Goal: Task Accomplishment & Management: Complete application form

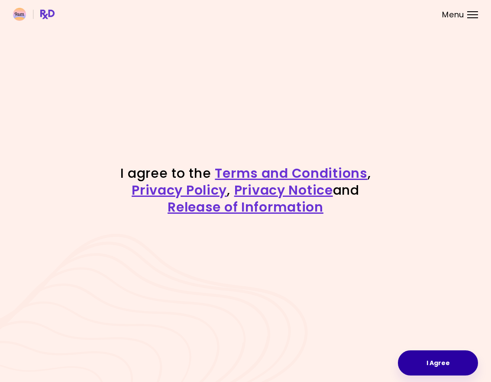
click at [434, 361] on button "I Agree" at bounding box center [438, 362] width 80 height 25
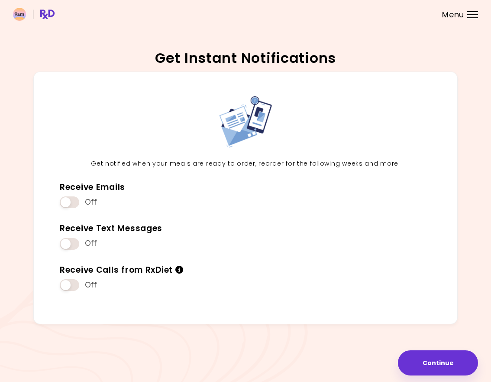
click at [473, 12] on div at bounding box center [472, 11] width 11 height 1
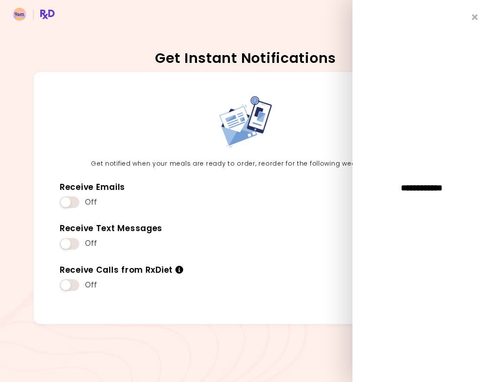
click at [473, 12] on div "**********" at bounding box center [422, 191] width 139 height 382
click at [476, 13] on div "**********" at bounding box center [422, 191] width 139 height 382
click at [474, 15] on icon "Close" at bounding box center [475, 17] width 8 height 6
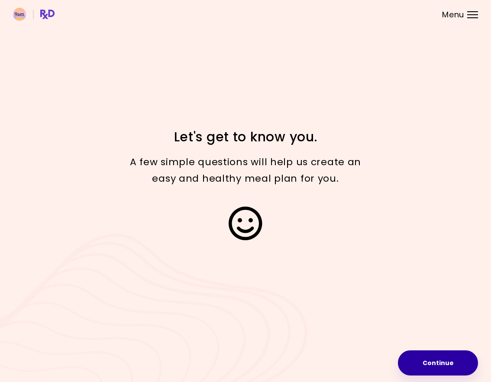
click at [443, 363] on button "Continue" at bounding box center [438, 362] width 80 height 25
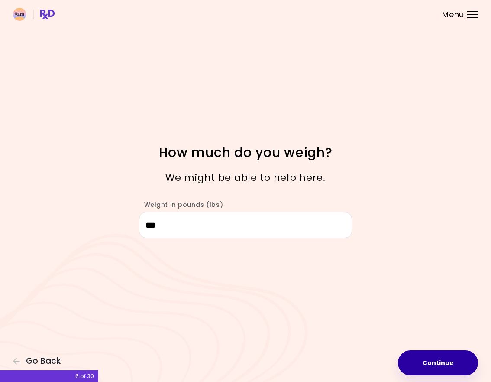
click at [435, 357] on button "Continue" at bounding box center [438, 362] width 80 height 25
select select "****"
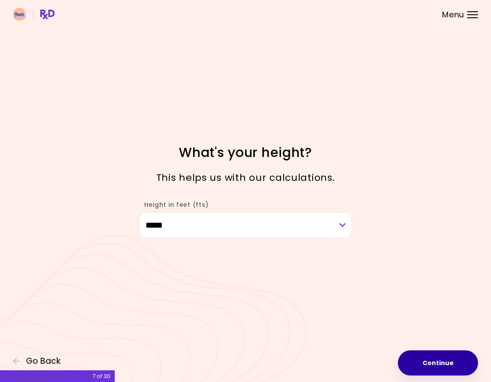
click at [435, 357] on button "Continue" at bounding box center [438, 362] width 80 height 25
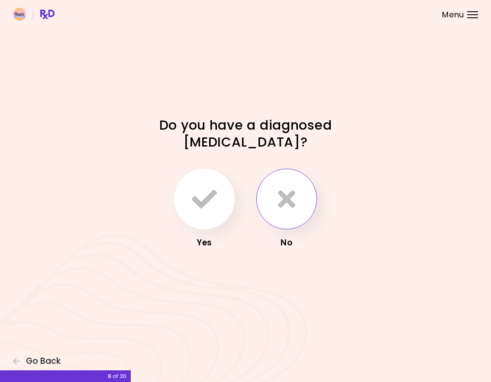
click at [295, 199] on icon "button" at bounding box center [286, 198] width 17 height 25
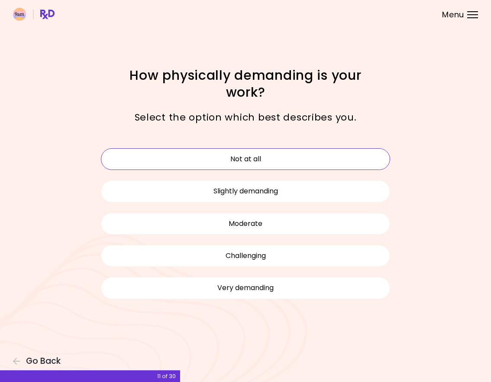
click at [242, 158] on button "Not at all" at bounding box center [245, 159] width 289 height 22
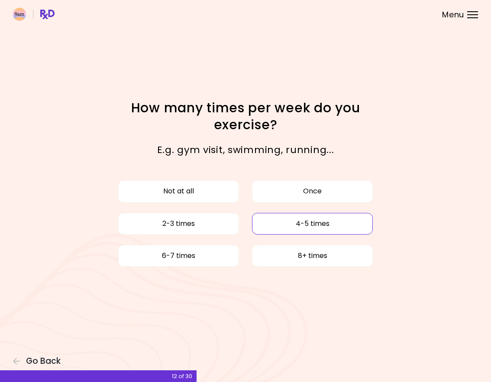
click at [259, 225] on button "4-5 times" at bounding box center [312, 224] width 121 height 22
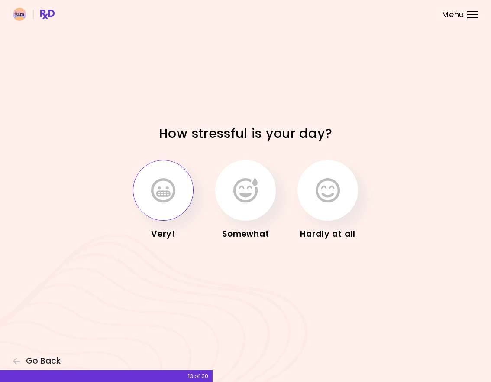
click at [157, 191] on icon "button" at bounding box center [163, 190] width 24 height 25
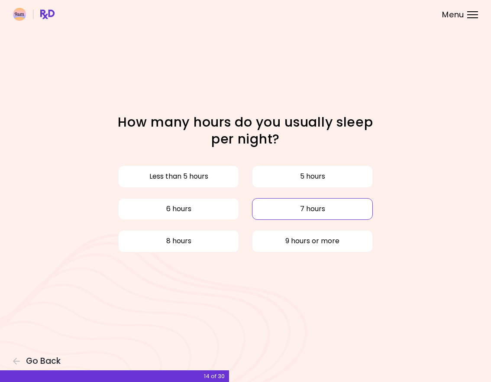
click at [309, 205] on button "7 hours" at bounding box center [312, 209] width 121 height 22
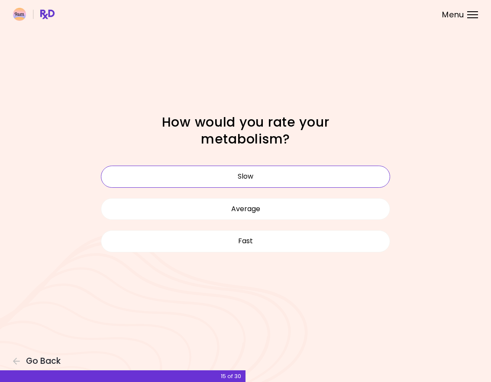
click at [289, 179] on button "Slow" at bounding box center [245, 176] width 289 height 22
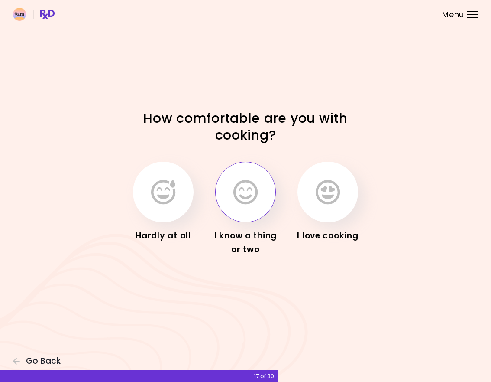
click at [241, 210] on button "button" at bounding box center [245, 192] width 61 height 61
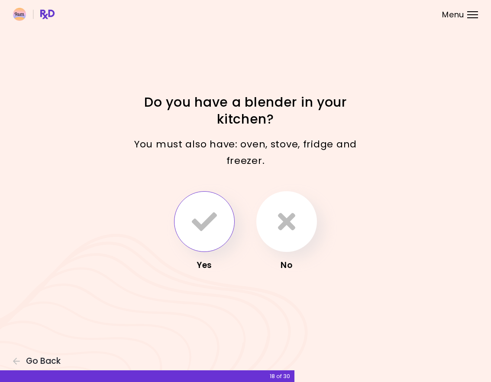
click at [216, 219] on icon "button" at bounding box center [204, 221] width 25 height 25
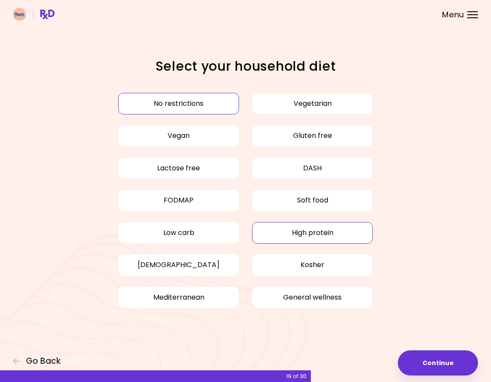
click at [315, 231] on button "High protein" at bounding box center [312, 233] width 121 height 22
click at [193, 228] on button "Low carb" at bounding box center [178, 233] width 121 height 22
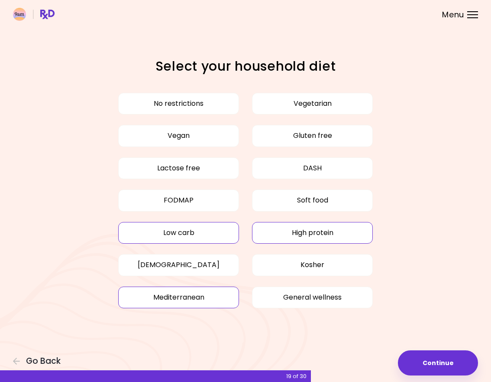
click at [198, 296] on button "Mediterranean" at bounding box center [178, 297] width 121 height 22
click at [301, 293] on button "General wellness" at bounding box center [312, 297] width 121 height 22
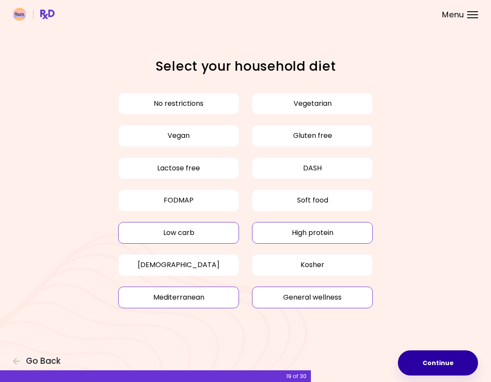
click at [428, 356] on button "Continue" at bounding box center [438, 362] width 80 height 25
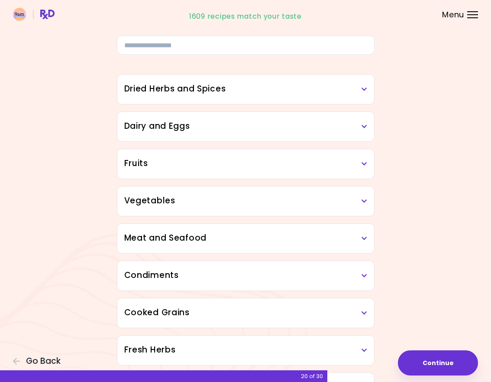
scroll to position [37, 0]
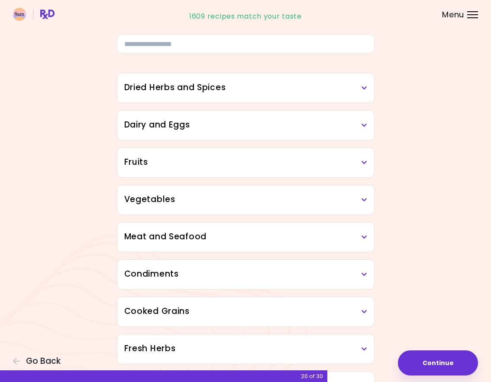
click at [355, 92] on h3 "Dried Herbs and Spices" at bounding box center [245, 87] width 243 height 13
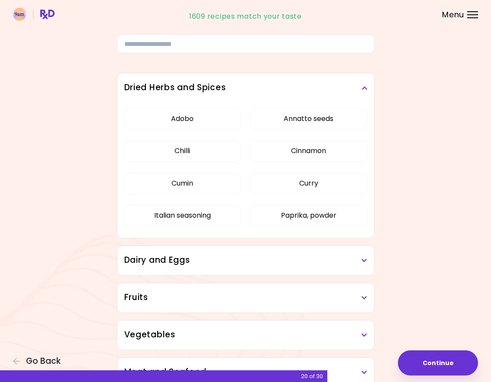
click at [355, 92] on h3 "Dried Herbs and Spices" at bounding box center [245, 87] width 243 height 13
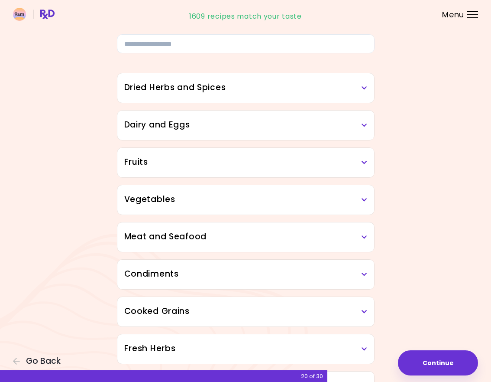
click at [355, 122] on h3 "Dairy and Eggs" at bounding box center [245, 125] width 243 height 13
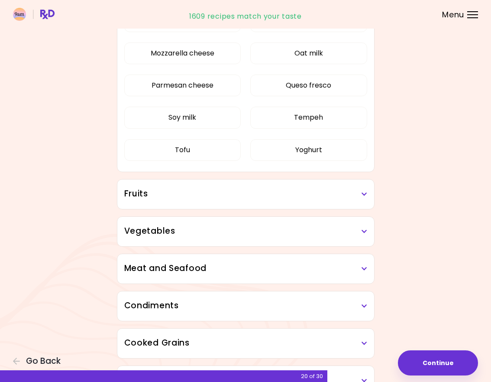
scroll to position [273, 0]
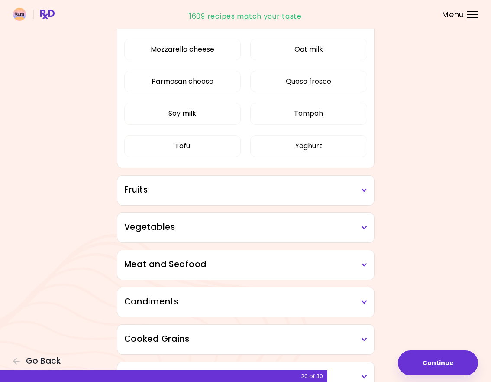
click at [365, 185] on h3 "Fruits" at bounding box center [245, 190] width 243 height 13
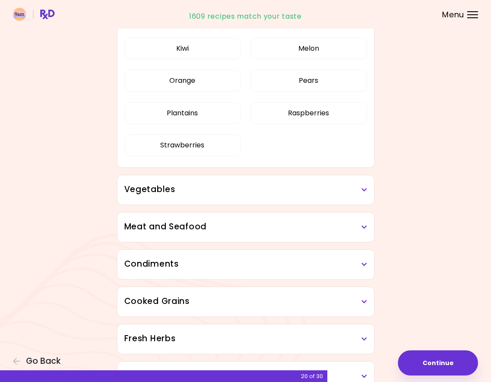
scroll to position [515, 0]
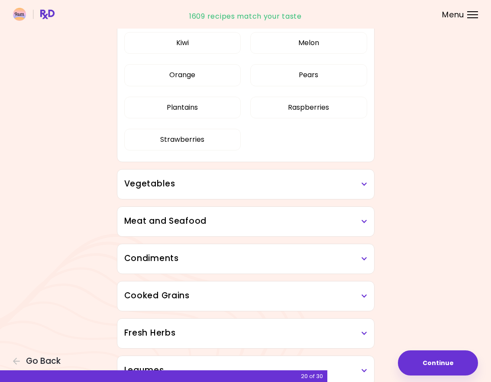
click at [361, 180] on h3 "Vegetables" at bounding box center [245, 184] width 243 height 13
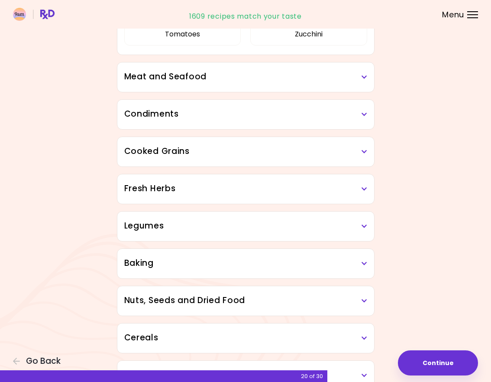
scroll to position [1184, 0]
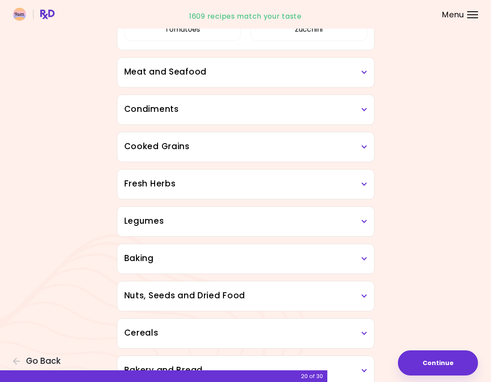
click at [338, 74] on h3 "Meat and Seafood" at bounding box center [245, 72] width 243 height 13
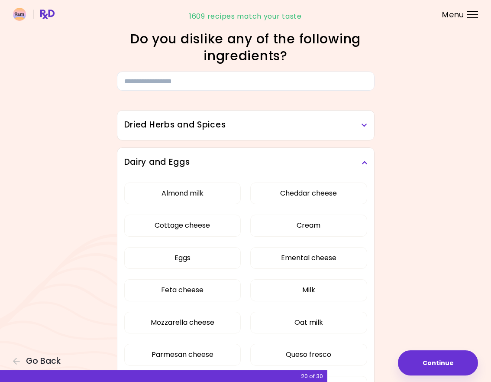
scroll to position [0, 0]
click at [187, 200] on button "Almond milk" at bounding box center [182, 193] width 117 height 22
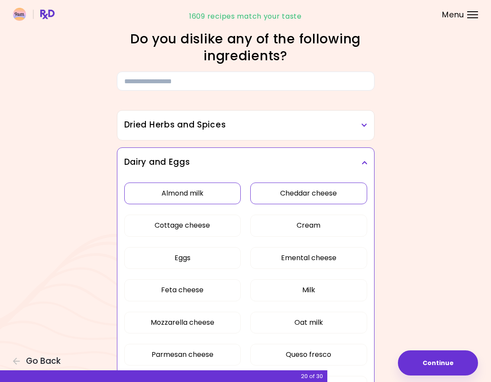
click at [301, 191] on button "Cheddar cheese" at bounding box center [308, 193] width 117 height 22
click at [185, 253] on button "Eggs" at bounding box center [182, 258] width 117 height 22
click at [216, 116] on div "Dried Herbs and Spices" at bounding box center [245, 124] width 257 height 29
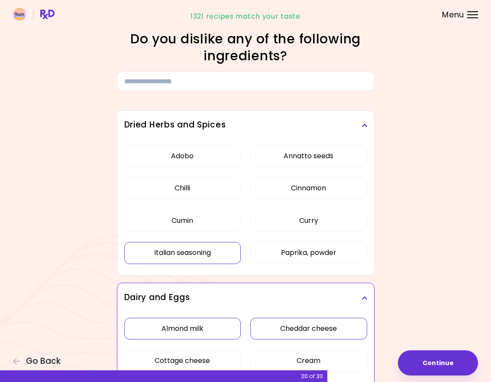
click at [205, 250] on button "Italian seasoning" at bounding box center [182, 253] width 117 height 22
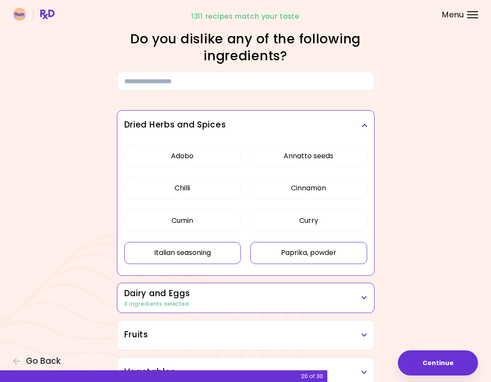
click at [298, 246] on button "Paprika, powder" at bounding box center [308, 253] width 117 height 22
click at [304, 221] on button "Curry" at bounding box center [308, 221] width 117 height 22
click at [299, 193] on button "Cinnamon" at bounding box center [308, 188] width 117 height 22
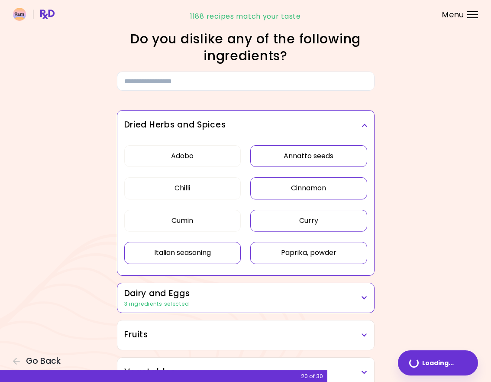
click at [293, 158] on button "Annatto seeds" at bounding box center [308, 156] width 117 height 22
click at [201, 194] on button "Chilli" at bounding box center [182, 188] width 117 height 22
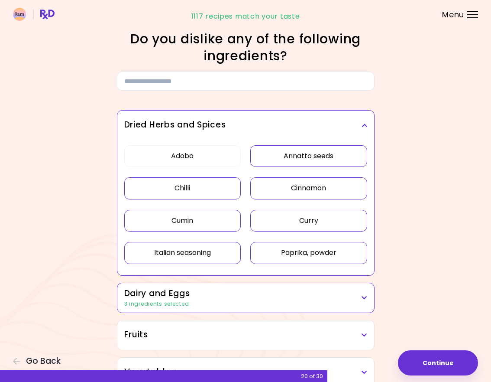
click at [196, 221] on button "Cumin" at bounding box center [182, 221] width 117 height 22
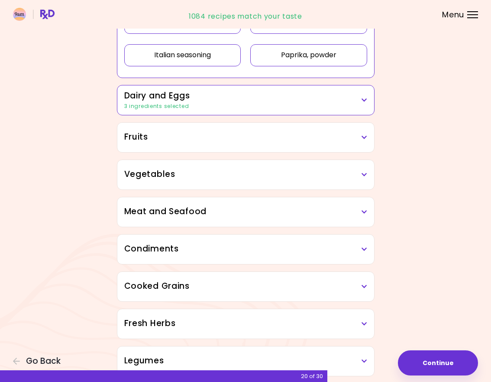
scroll to position [202, 0]
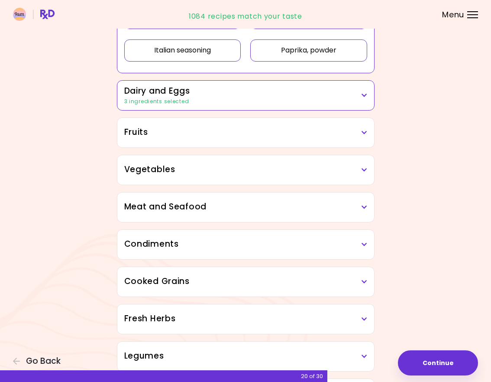
click at [202, 135] on h3 "Fruits" at bounding box center [245, 132] width 243 height 13
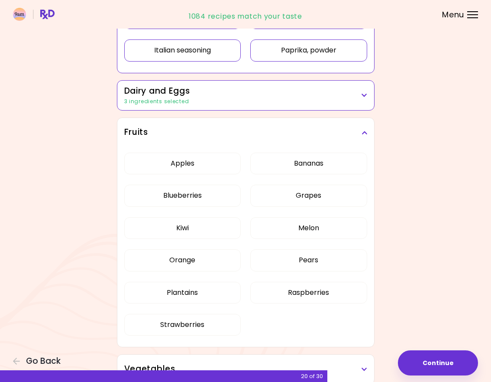
click at [198, 101] on div "3 ingredients selected" at bounding box center [245, 101] width 243 height 8
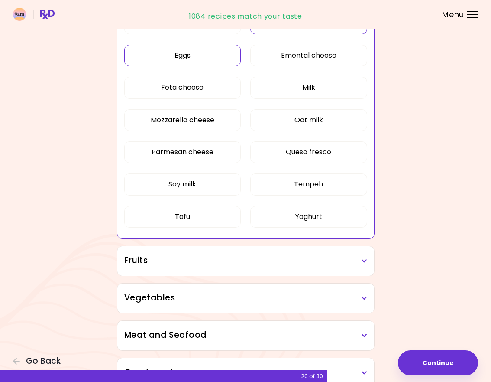
click at [310, 161] on div "Almond milk Cheddar cheese Cottage cheese Cream Eggs Emental cheese Feta cheese…" at bounding box center [245, 107] width 243 height 265
click at [313, 91] on button "Milk" at bounding box center [308, 88] width 117 height 22
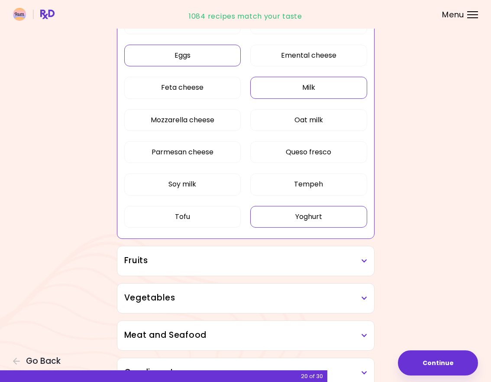
click at [308, 210] on button "Yoghurt" at bounding box center [308, 217] width 117 height 22
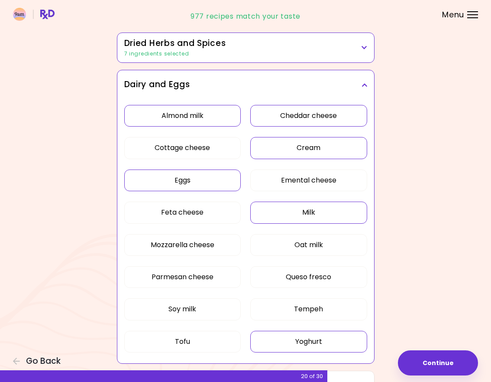
scroll to position [83, 0]
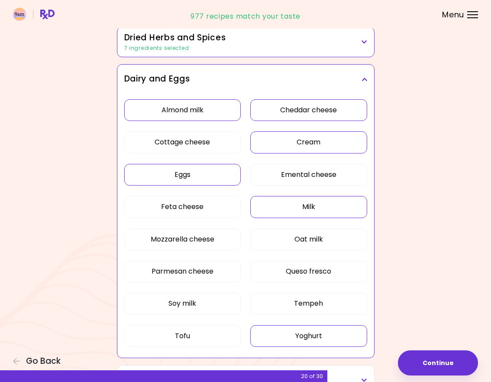
click at [263, 143] on button "Cream" at bounding box center [308, 142] width 117 height 22
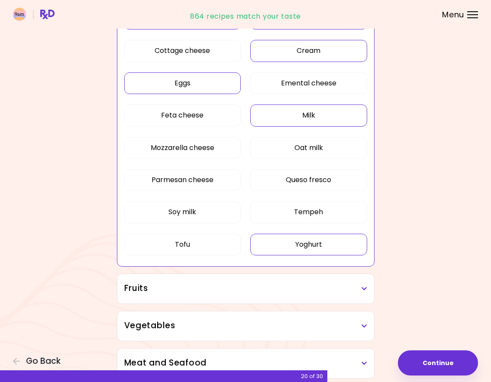
scroll to position [175, 0]
click at [281, 291] on h3 "Fruits" at bounding box center [245, 288] width 243 height 13
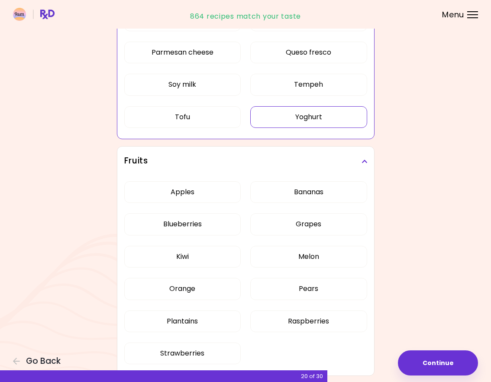
scroll to position [302, 0]
click at [193, 194] on div "Apples Bananas Blueberries Grapes Kiwi Melon Orange Pears Plantains Raspberries…" at bounding box center [245, 275] width 243 height 200
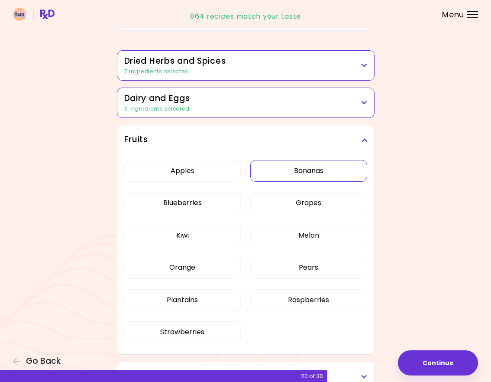
scroll to position [60, 0]
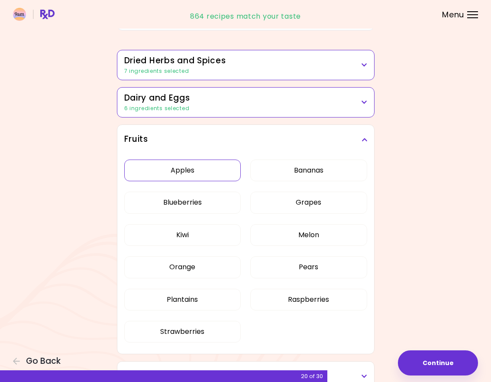
click at [192, 168] on button "Apples" at bounding box center [182, 170] width 117 height 22
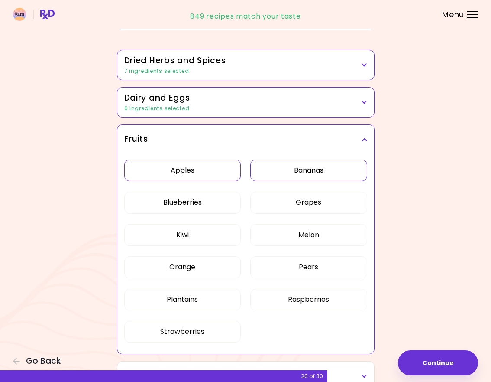
click at [307, 169] on button "Bananas" at bounding box center [308, 170] width 117 height 22
click at [310, 204] on button "Grapes" at bounding box center [308, 202] width 117 height 22
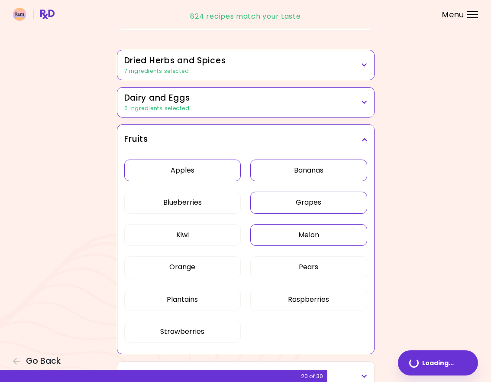
click at [317, 232] on button "Melon" at bounding box center [308, 235] width 117 height 22
click at [323, 269] on button "Pears" at bounding box center [308, 267] width 117 height 22
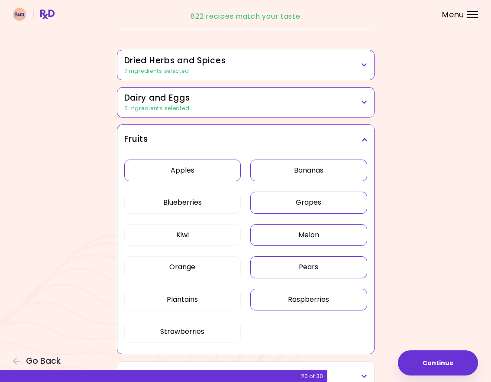
click at [321, 299] on button "Raspberries" at bounding box center [308, 299] width 117 height 22
click at [194, 326] on button "Strawberries" at bounding box center [182, 332] width 117 height 22
click at [194, 293] on button "Plantains" at bounding box center [182, 299] width 117 height 22
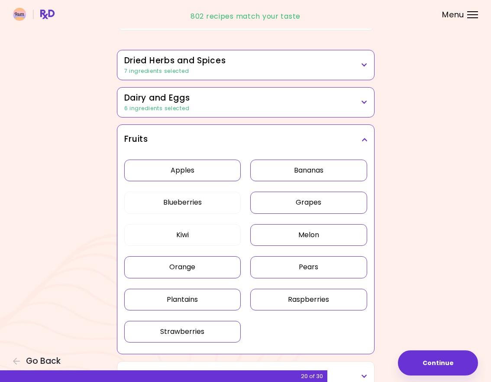
click at [185, 259] on button "Orange" at bounding box center [182, 267] width 117 height 22
click at [178, 226] on button "Kiwi" at bounding box center [182, 235] width 117 height 22
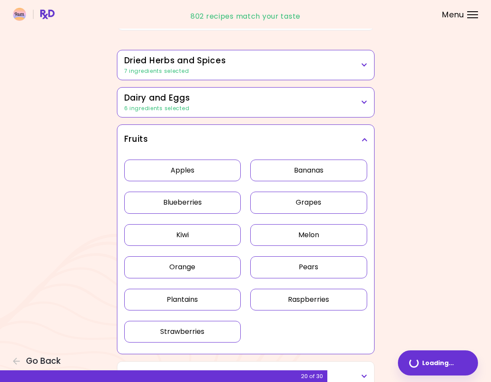
click at [175, 198] on button "Blueberries" at bounding box center [182, 202] width 117 height 22
click at [365, 138] on icon at bounding box center [365, 139] width 6 height 6
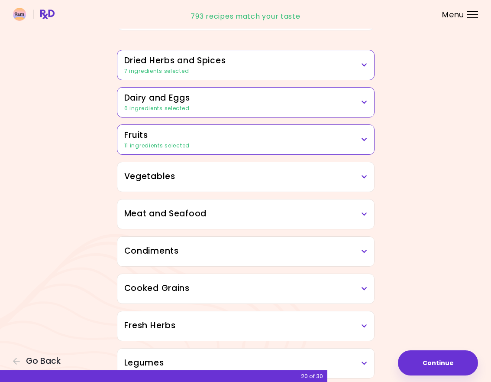
click at [316, 182] on h3 "Vegetables" at bounding box center [245, 176] width 243 height 13
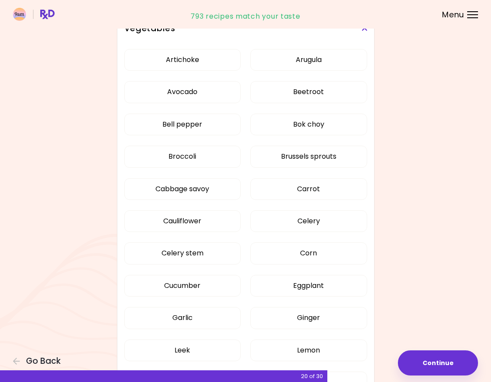
scroll to position [211, 0]
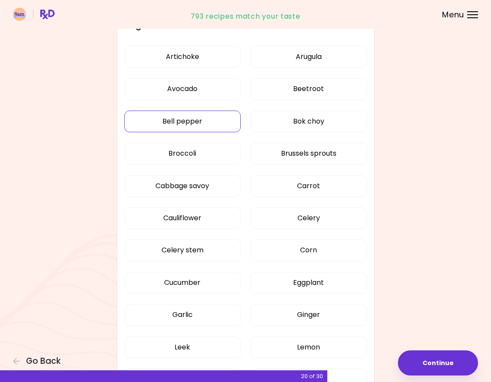
click at [200, 117] on button "Bell pepper" at bounding box center [182, 121] width 117 height 22
click at [201, 149] on button "Broccoli" at bounding box center [182, 153] width 117 height 22
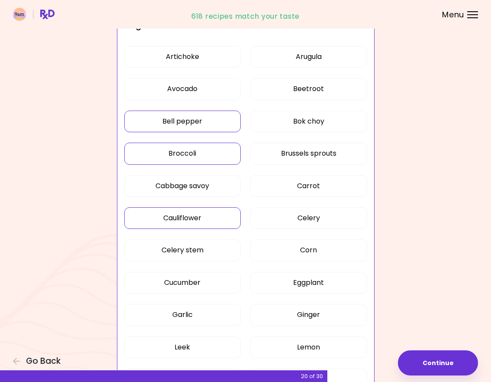
click at [208, 214] on button "Cauliflower" at bounding box center [182, 218] width 117 height 22
click at [210, 289] on button "Cucumber" at bounding box center [182, 283] width 117 height 22
click at [206, 316] on button "Garlic" at bounding box center [182, 315] width 117 height 22
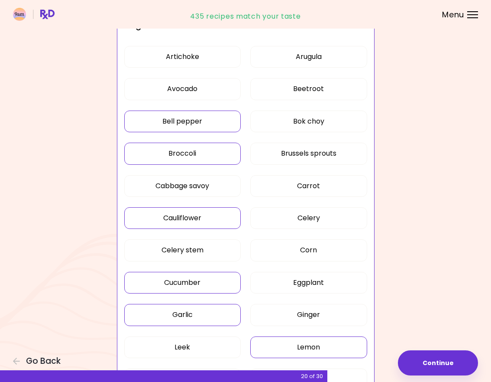
click at [291, 337] on button "Lemon" at bounding box center [308, 347] width 117 height 22
click at [292, 313] on button "Ginger" at bounding box center [308, 315] width 117 height 22
click at [306, 251] on button "Corn" at bounding box center [308, 250] width 117 height 22
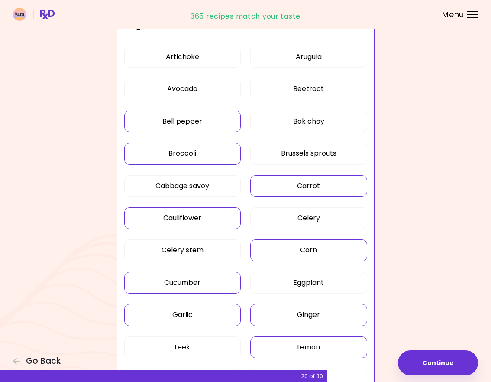
click at [306, 186] on button "Carrot" at bounding box center [308, 186] width 117 height 22
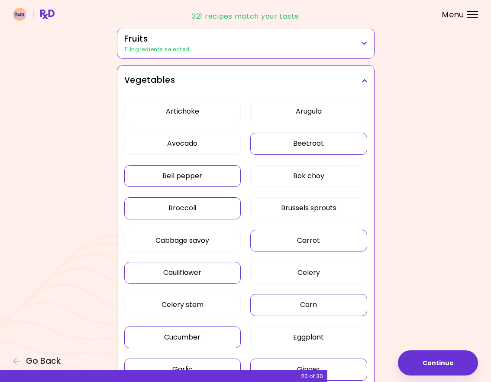
scroll to position [153, 0]
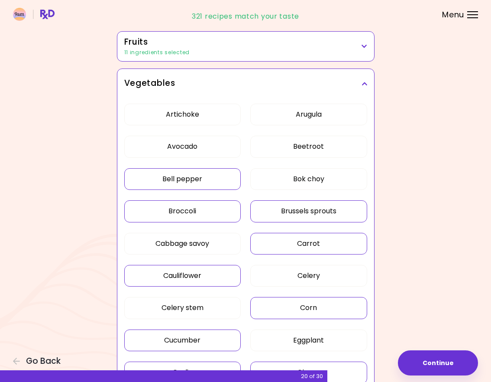
click at [304, 207] on button "Brussels sprouts" at bounding box center [308, 211] width 117 height 22
click at [200, 140] on button "Avocado" at bounding box center [182, 147] width 117 height 22
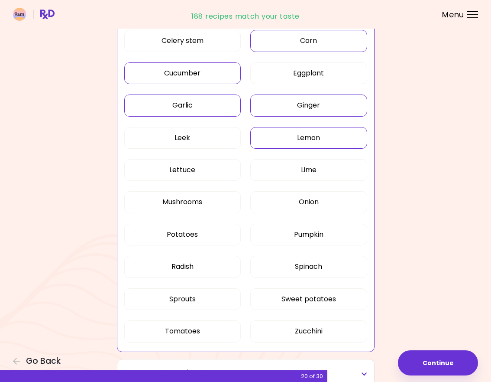
scroll to position [425, 0]
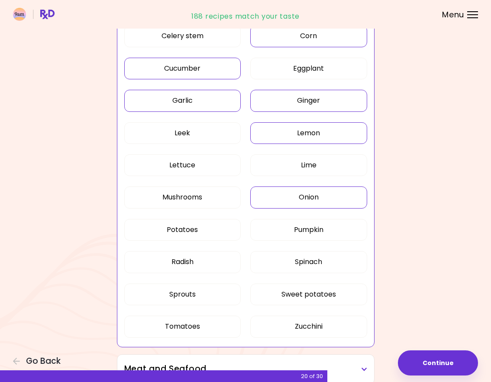
click at [320, 190] on button "Onion" at bounding box center [308, 197] width 117 height 22
click at [313, 164] on button "Lime" at bounding box center [308, 165] width 117 height 22
click at [323, 230] on button "Pumpkin" at bounding box center [308, 230] width 117 height 22
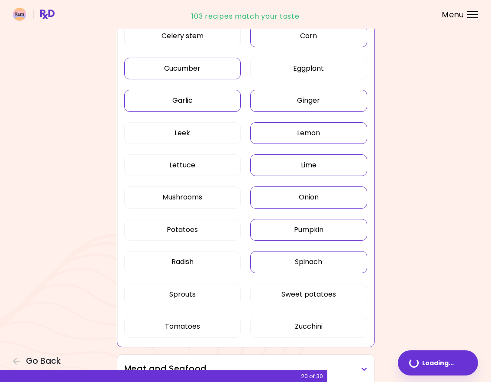
click at [330, 263] on button "Spinach" at bounding box center [308, 262] width 117 height 22
click at [331, 288] on button "Sweet potatoes" at bounding box center [308, 294] width 117 height 22
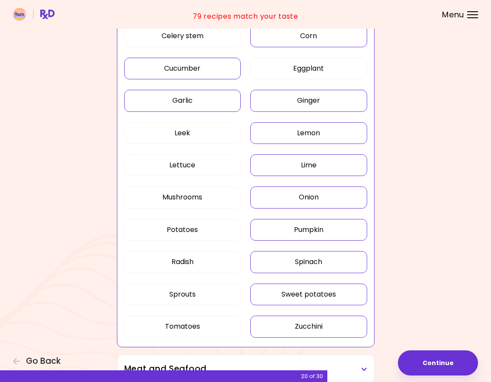
click at [319, 323] on button "Zucchini" at bounding box center [308, 326] width 117 height 22
click at [212, 321] on button "Tomatoes" at bounding box center [182, 326] width 117 height 22
click at [198, 283] on button "Sprouts" at bounding box center [182, 294] width 117 height 22
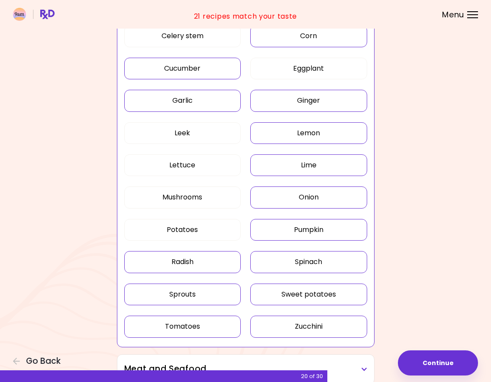
click at [194, 259] on button "Radish" at bounding box center [182, 262] width 117 height 22
click at [190, 230] on button "Potatoes" at bounding box center [182, 230] width 117 height 22
click at [181, 186] on button "Mushrooms" at bounding box center [182, 197] width 117 height 22
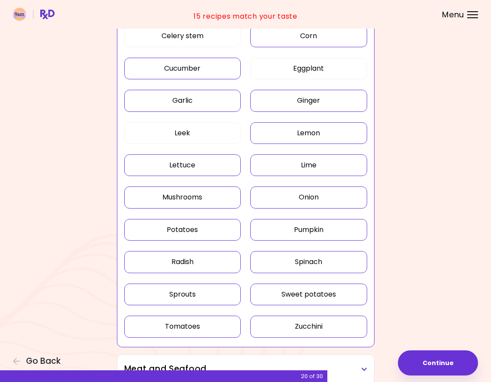
click at [181, 159] on button "Lettuce" at bounding box center [182, 165] width 117 height 22
click at [179, 128] on button "Leek" at bounding box center [182, 133] width 117 height 22
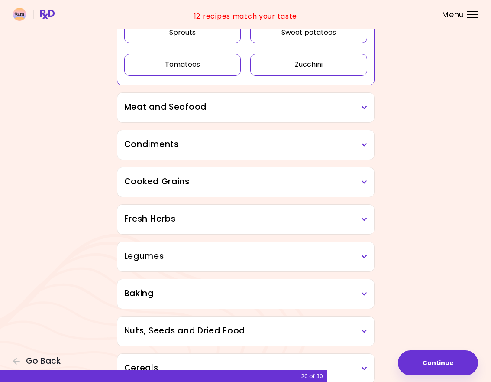
scroll to position [692, 0]
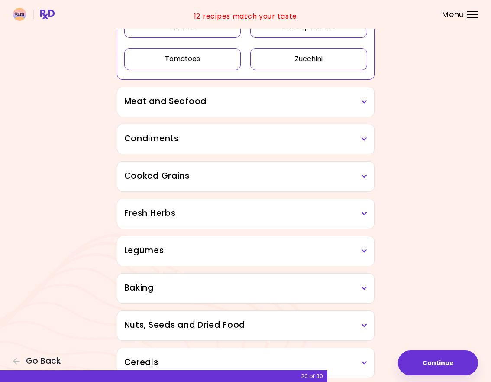
click at [343, 96] on h3 "Meat and Seafood" at bounding box center [245, 101] width 243 height 13
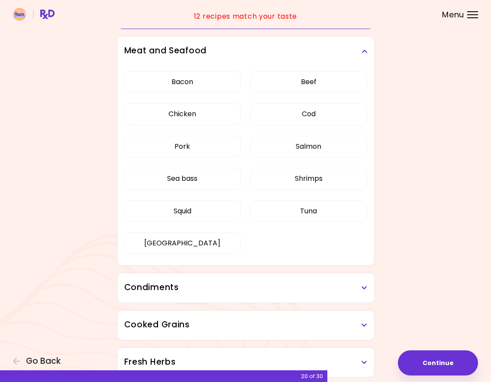
scroll to position [207, 0]
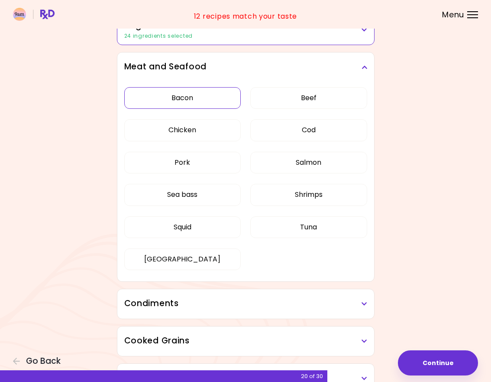
click at [189, 97] on button "Bacon" at bounding box center [182, 98] width 117 height 22
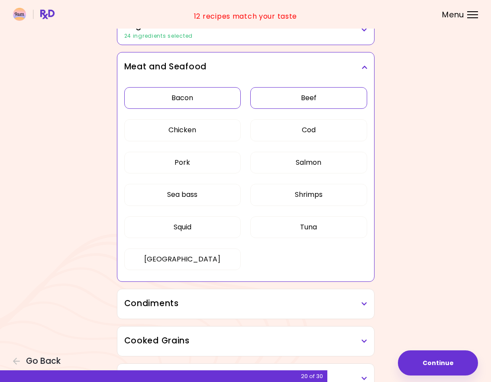
click at [307, 94] on button "Beef" at bounding box center [308, 98] width 117 height 22
click at [316, 129] on button "Cod" at bounding box center [308, 130] width 117 height 22
click at [189, 131] on button "Chicken" at bounding box center [182, 130] width 117 height 22
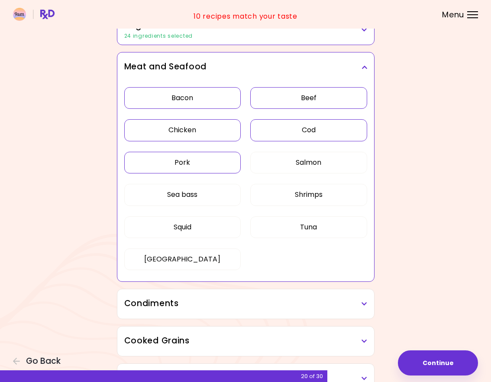
click at [194, 171] on button "Pork" at bounding box center [182, 163] width 117 height 22
click at [288, 175] on div "Bacon Beef Chicken Cod Pork Salmon Sea bass Shrimps Squid Tuna Turkey" at bounding box center [245, 182] width 243 height 200
click at [292, 165] on button "Salmon" at bounding box center [308, 163] width 117 height 22
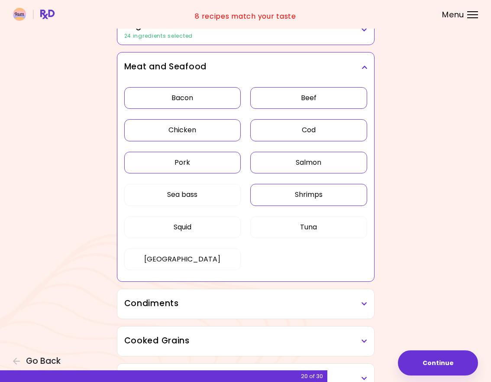
click at [297, 194] on button "Shrimps" at bounding box center [308, 195] width 117 height 22
click at [194, 230] on button "Squid" at bounding box center [182, 227] width 117 height 22
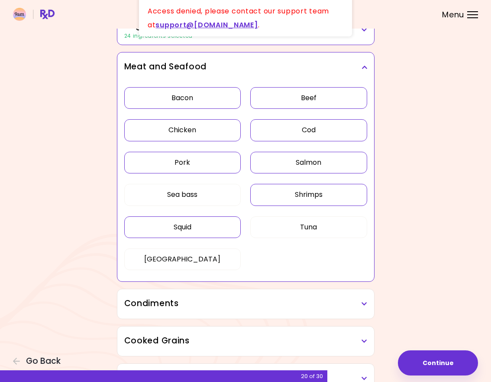
click at [196, 224] on button "Squid" at bounding box center [182, 227] width 117 height 22
click at [302, 231] on button "Tuna" at bounding box center [308, 227] width 117 height 22
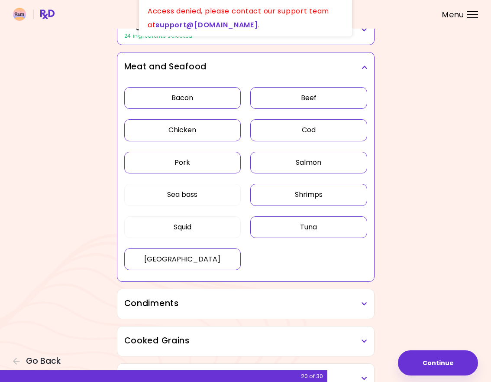
click at [184, 259] on button "Turkey" at bounding box center [182, 259] width 117 height 22
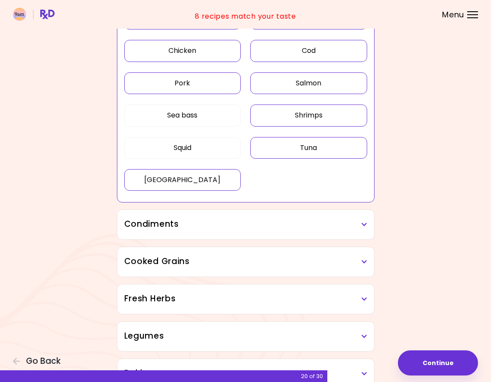
scroll to position [300, 0]
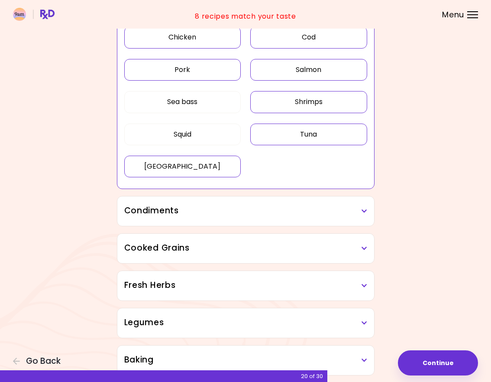
click at [258, 212] on h3 "Condiments" at bounding box center [245, 210] width 243 height 13
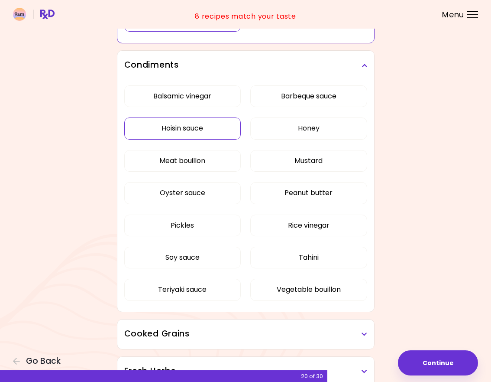
scroll to position [447, 0]
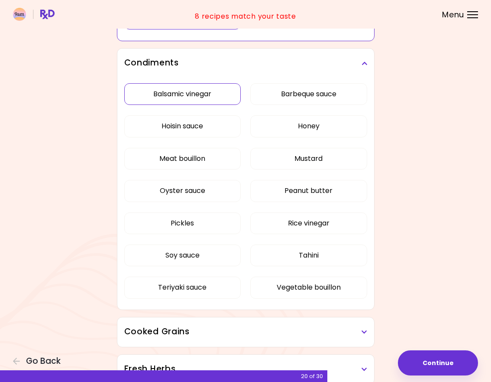
click at [202, 92] on div "Balsamic vinegar Barbeque sauce Hoisin sauce Honey Meat bouillon Mustard Oyster…" at bounding box center [245, 194] width 243 height 233
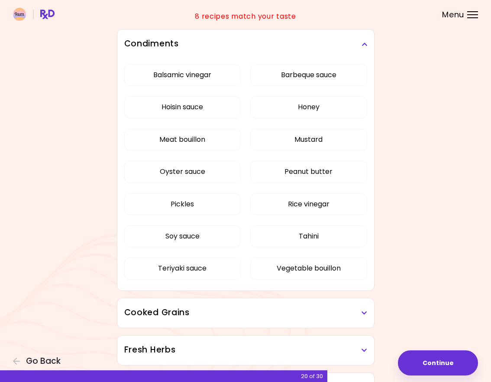
scroll to position [246, 0]
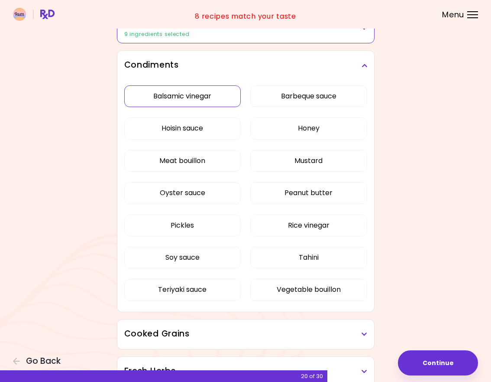
click at [192, 100] on button "Balsamic vinegar" at bounding box center [182, 96] width 117 height 22
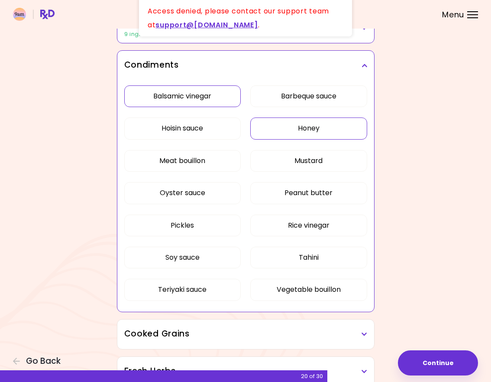
click at [311, 129] on button "Honey" at bounding box center [308, 128] width 117 height 22
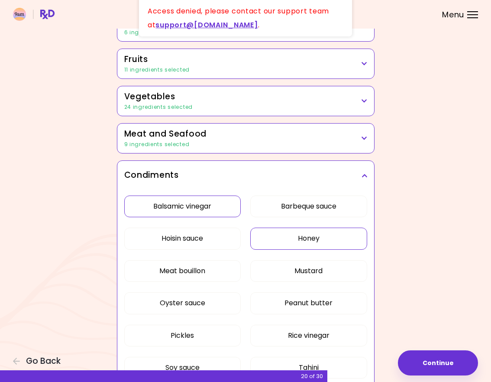
scroll to position [134, 0]
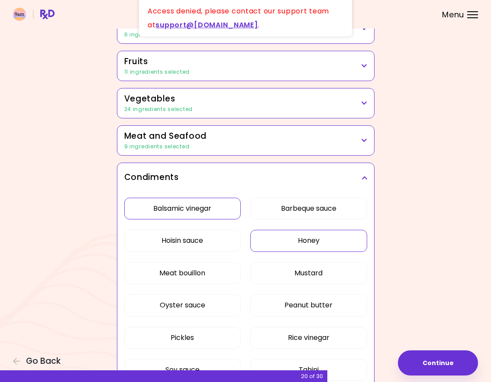
click at [364, 177] on icon at bounding box center [365, 178] width 6 height 6
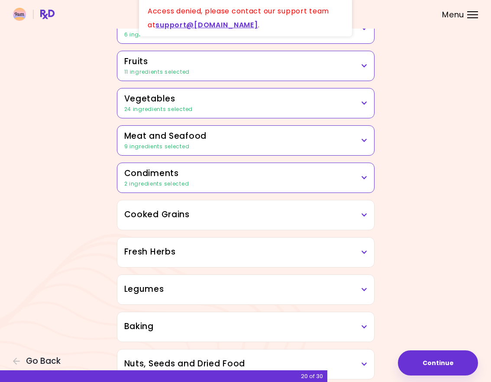
click at [329, 186] on div "2 ingredients selected" at bounding box center [245, 184] width 243 height 8
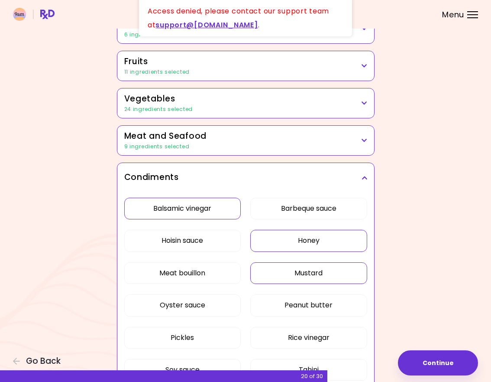
click at [323, 276] on button "Mustard" at bounding box center [308, 273] width 117 height 22
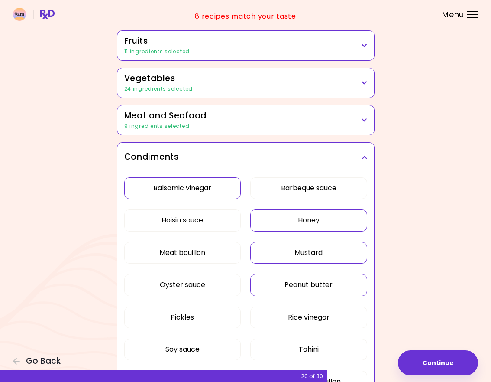
scroll to position [164, 0]
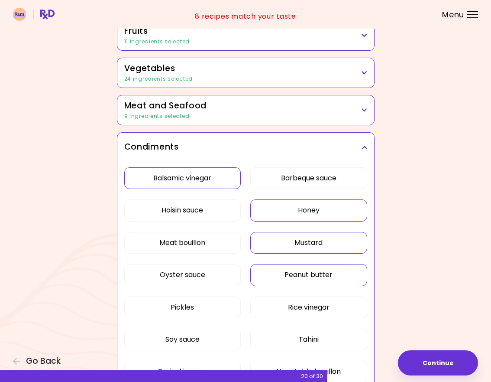
click at [328, 273] on button "Peanut butter" at bounding box center [308, 275] width 117 height 22
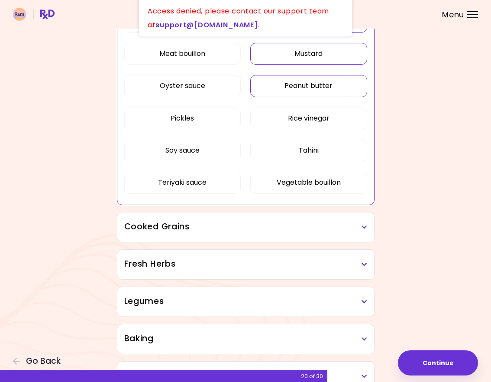
scroll to position [353, 0]
click at [320, 218] on div "Cooked Grains" at bounding box center [245, 226] width 257 height 29
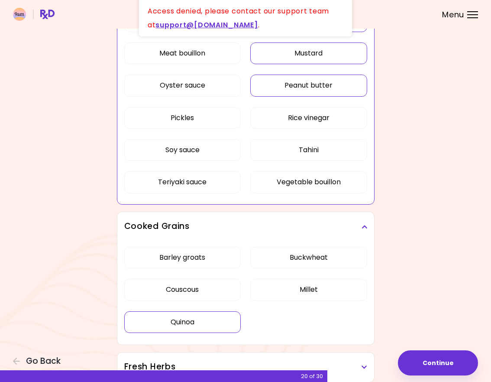
click at [189, 320] on div "Barley groats Buckwheat Couscous Millet Quinoa" at bounding box center [245, 293] width 243 height 104
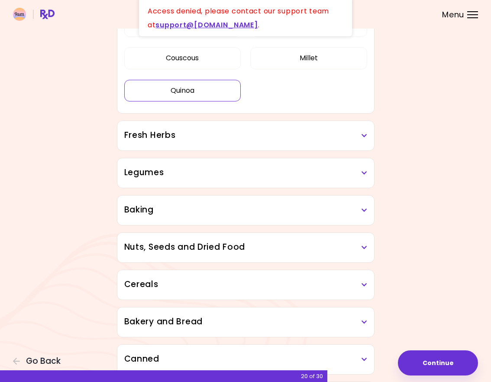
click at [187, 89] on button "Quinoa" at bounding box center [182, 91] width 117 height 22
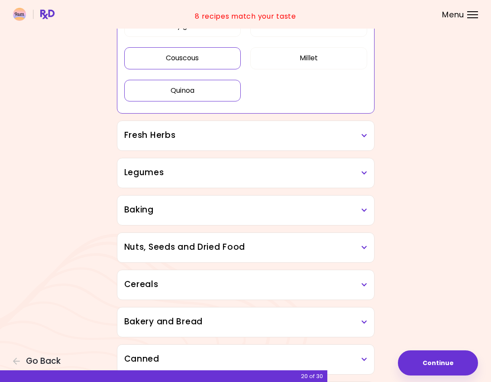
click at [190, 58] on button "Couscous" at bounding box center [182, 58] width 117 height 22
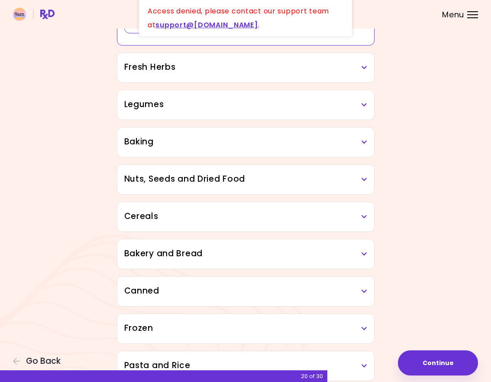
scroll to position [424, 0]
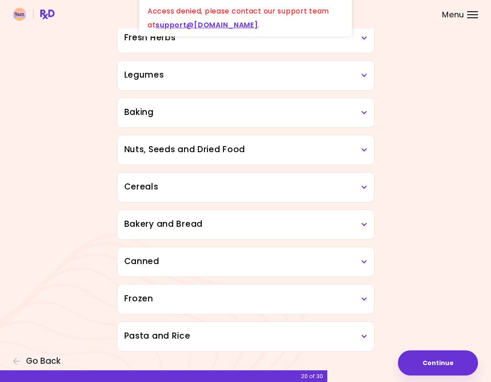
click at [267, 328] on div "Pasta and Rice" at bounding box center [245, 335] width 257 height 29
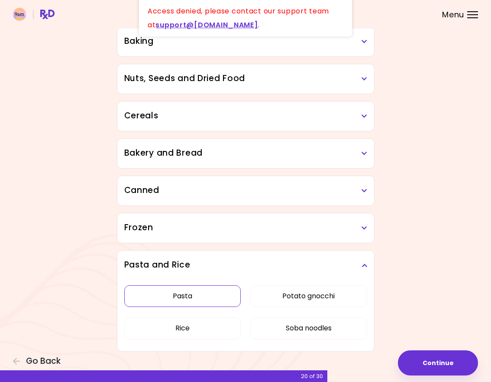
click at [205, 298] on button "Pasta" at bounding box center [182, 296] width 117 height 22
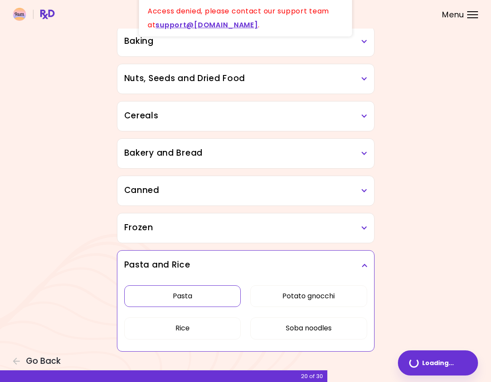
scroll to position [419, 0]
click at [195, 325] on button "Rice" at bounding box center [182, 328] width 117 height 22
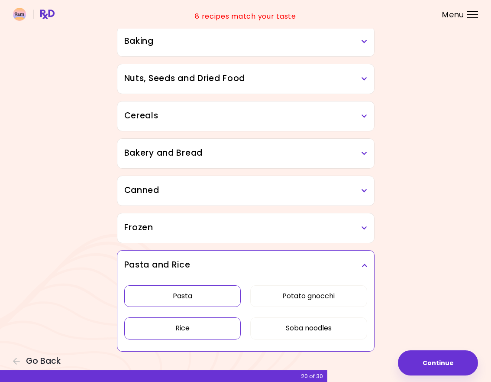
click at [200, 188] on h3 "Canned" at bounding box center [245, 190] width 243 height 13
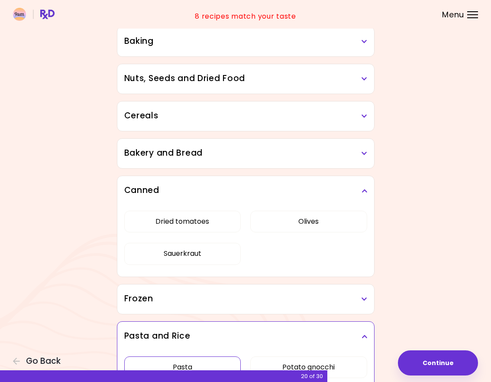
click at [198, 152] on h3 "Bakery and Bread" at bounding box center [245, 153] width 243 height 13
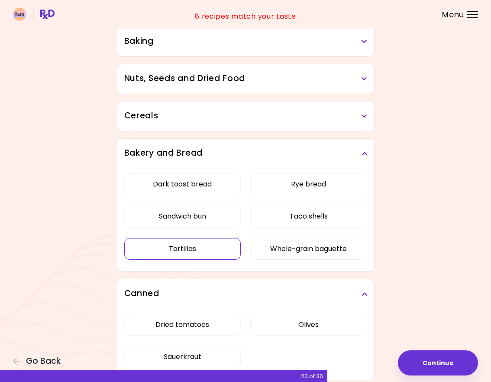
click at [195, 242] on button "Tortillas" at bounding box center [182, 249] width 117 height 22
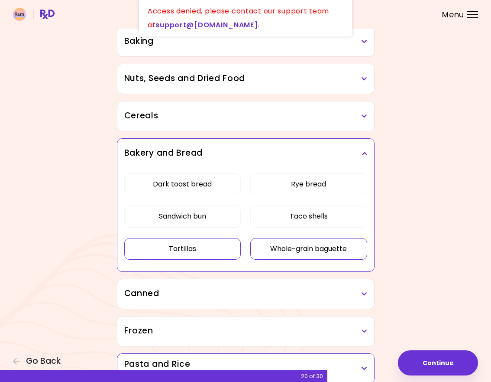
click at [294, 244] on button "Whole-grain baguette" at bounding box center [308, 249] width 117 height 22
click at [212, 221] on button "Sandwich bun" at bounding box center [182, 216] width 117 height 22
click at [207, 118] on h3 "Cereals" at bounding box center [245, 116] width 243 height 13
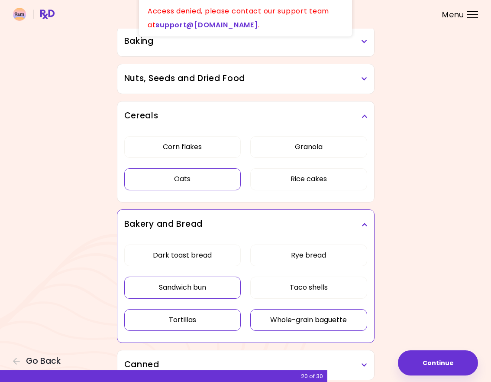
click at [187, 182] on button "Oats" at bounding box center [182, 179] width 117 height 22
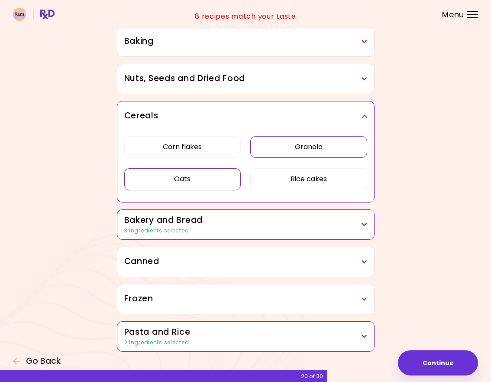
click at [295, 150] on button "Granola" at bounding box center [308, 147] width 117 height 22
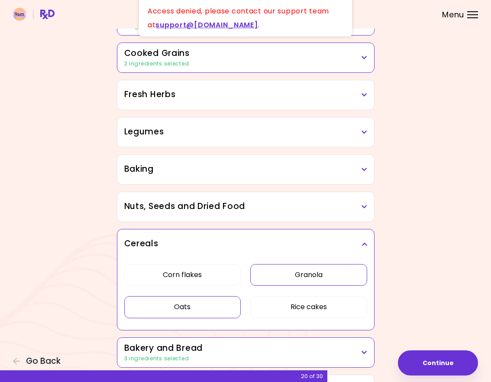
scroll to position [278, 0]
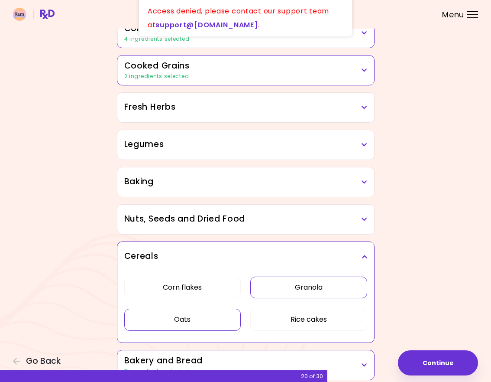
click at [222, 181] on h3 "Baking" at bounding box center [245, 181] width 243 height 13
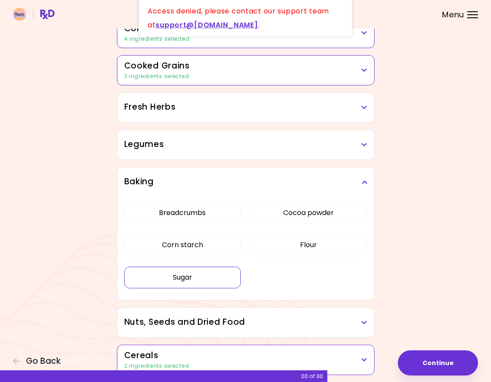
click at [181, 274] on button "Sugar" at bounding box center [182, 277] width 117 height 22
click at [298, 239] on button "Flour" at bounding box center [308, 245] width 117 height 22
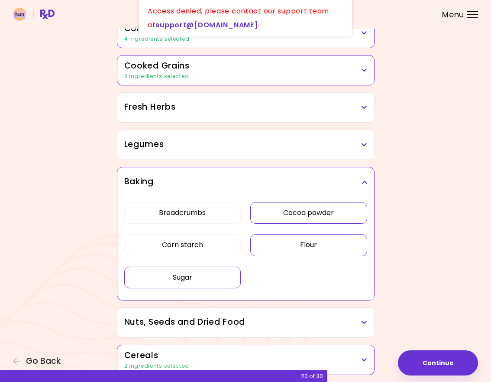
click at [293, 212] on button "Cocoa powder" at bounding box center [308, 213] width 117 height 22
click at [195, 210] on button "Breadcrumbs" at bounding box center [182, 213] width 117 height 22
click at [196, 243] on button "Corn starch" at bounding box center [182, 245] width 117 height 22
click at [182, 140] on h3 "Legumes" at bounding box center [245, 144] width 243 height 13
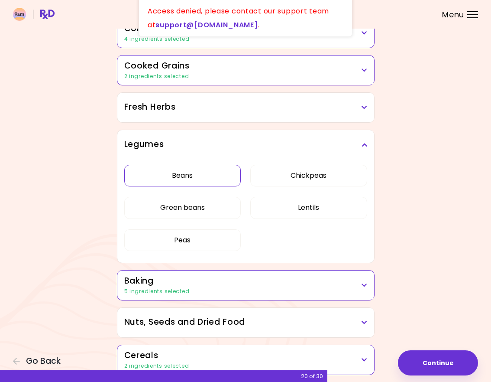
click at [182, 179] on button "Beans" at bounding box center [182, 176] width 117 height 22
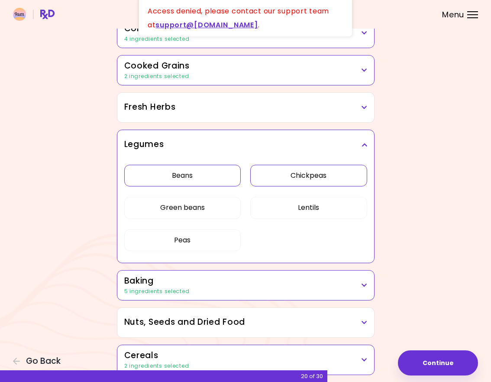
click at [278, 178] on button "Chickpeas" at bounding box center [308, 176] width 117 height 22
click at [282, 209] on button "Lentils" at bounding box center [308, 208] width 117 height 22
click at [215, 212] on button "Green beans" at bounding box center [182, 208] width 117 height 22
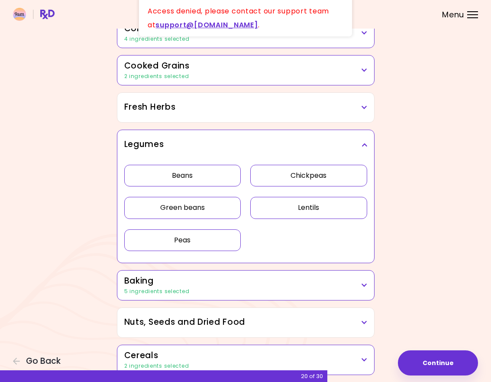
click at [194, 236] on button "Peas" at bounding box center [182, 240] width 117 height 22
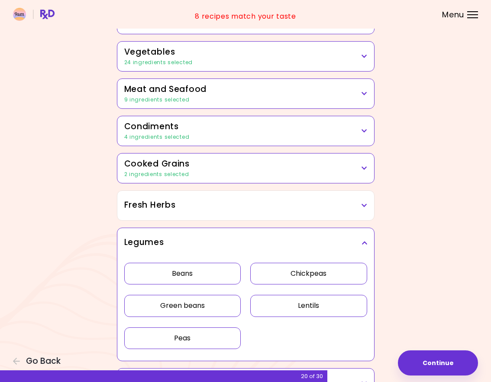
scroll to position [180, 0]
click at [259, 200] on h3 "Fresh Herbs" at bounding box center [245, 205] width 243 height 13
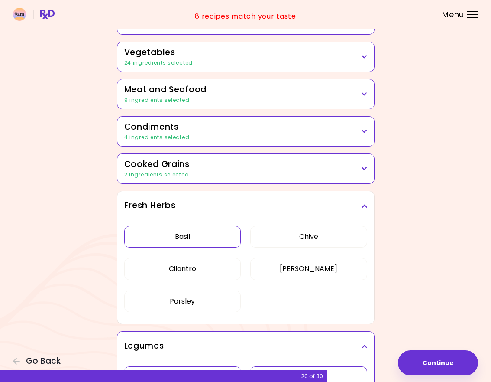
click at [196, 232] on button "Basil" at bounding box center [182, 237] width 117 height 22
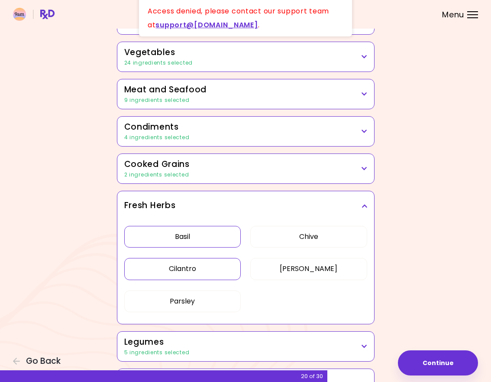
click at [170, 268] on button "Cilantro" at bounding box center [182, 269] width 117 height 22
click at [198, 299] on button "Parsley" at bounding box center [182, 301] width 117 height 22
click at [308, 265] on button "Dill" at bounding box center [308, 269] width 117 height 22
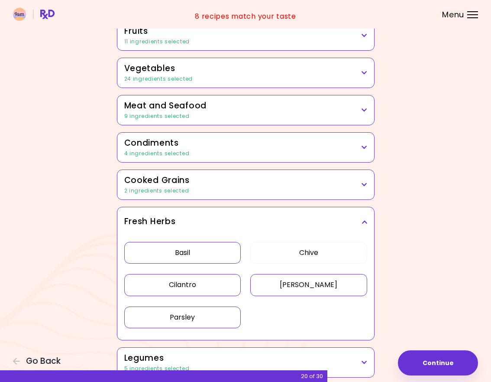
scroll to position [225, 0]
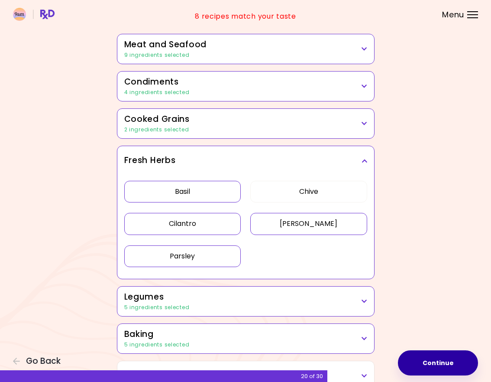
click at [445, 364] on button "Continue" at bounding box center [438, 362] width 80 height 25
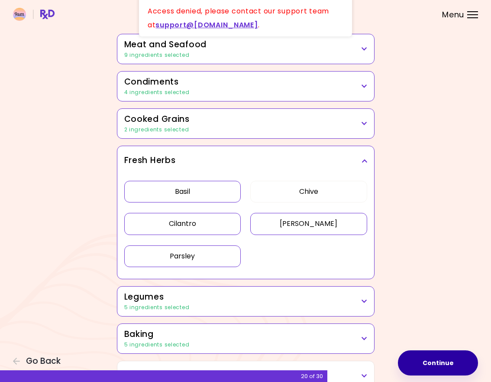
click at [424, 359] on button "Continue" at bounding box center [438, 362] width 80 height 25
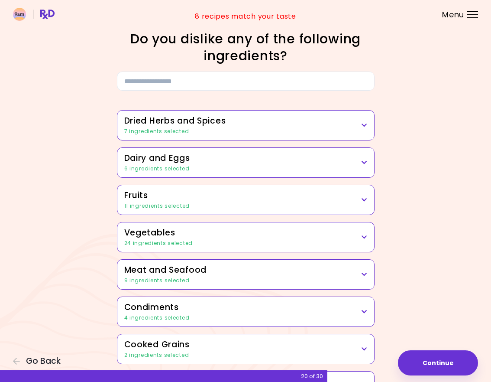
scroll to position [0, 0]
click at [439, 356] on button "Continue" at bounding box center [438, 362] width 80 height 25
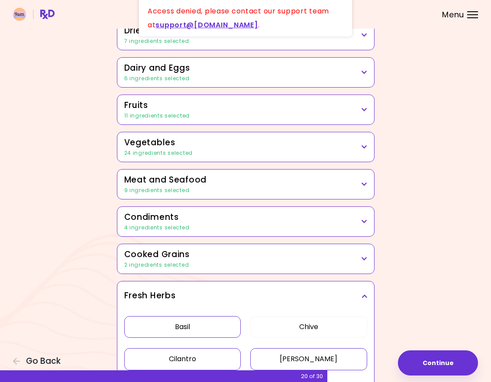
scroll to position [144, 0]
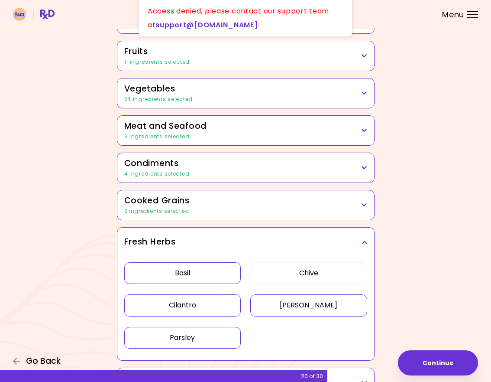
click at [44, 356] on span "Go Back" at bounding box center [43, 361] width 35 height 10
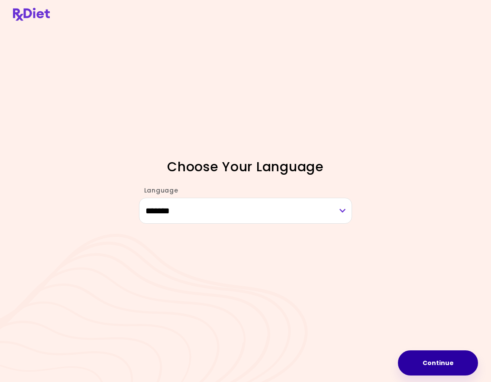
click at [442, 363] on button "Continue" at bounding box center [438, 362] width 80 height 25
